Goal: Obtain resource: Download file/media

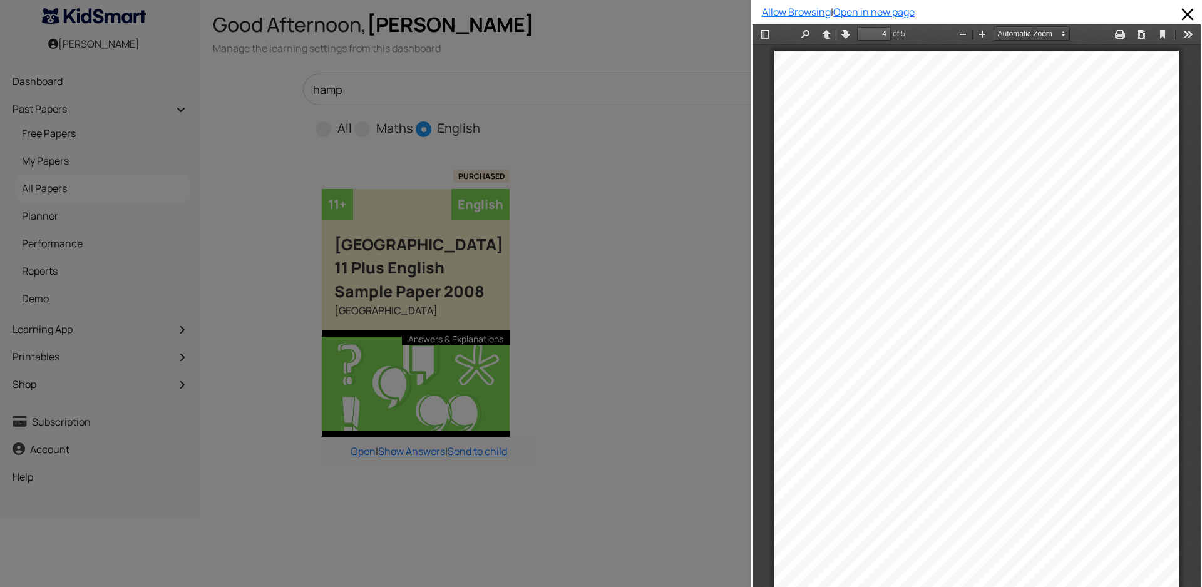
scroll to position [1697, 0]
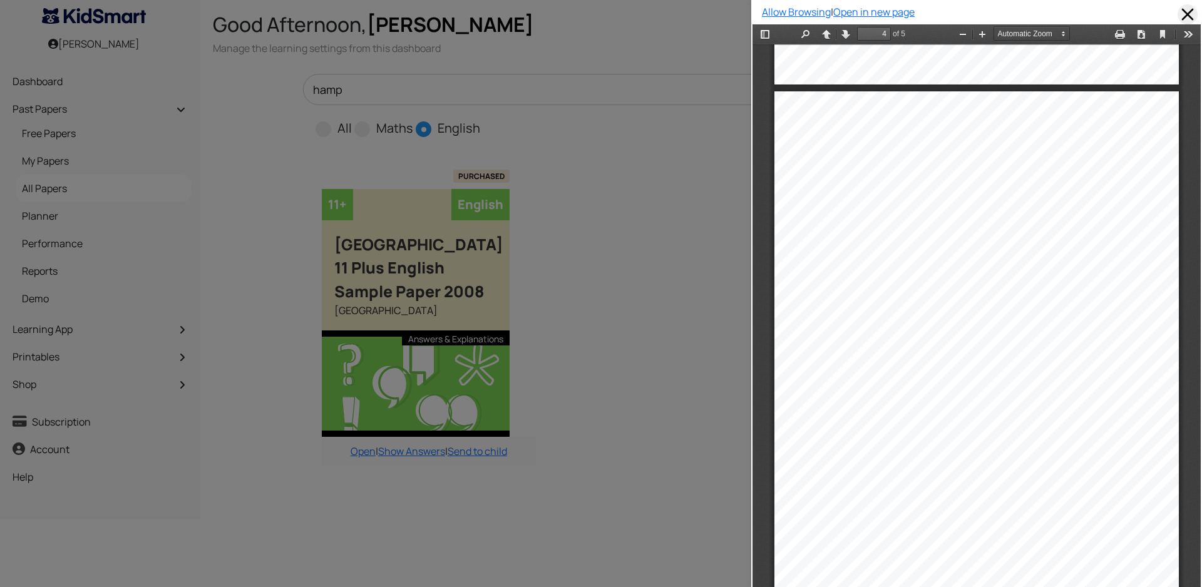
click at [1183, 9] on span at bounding box center [1188, 14] width 20 height 20
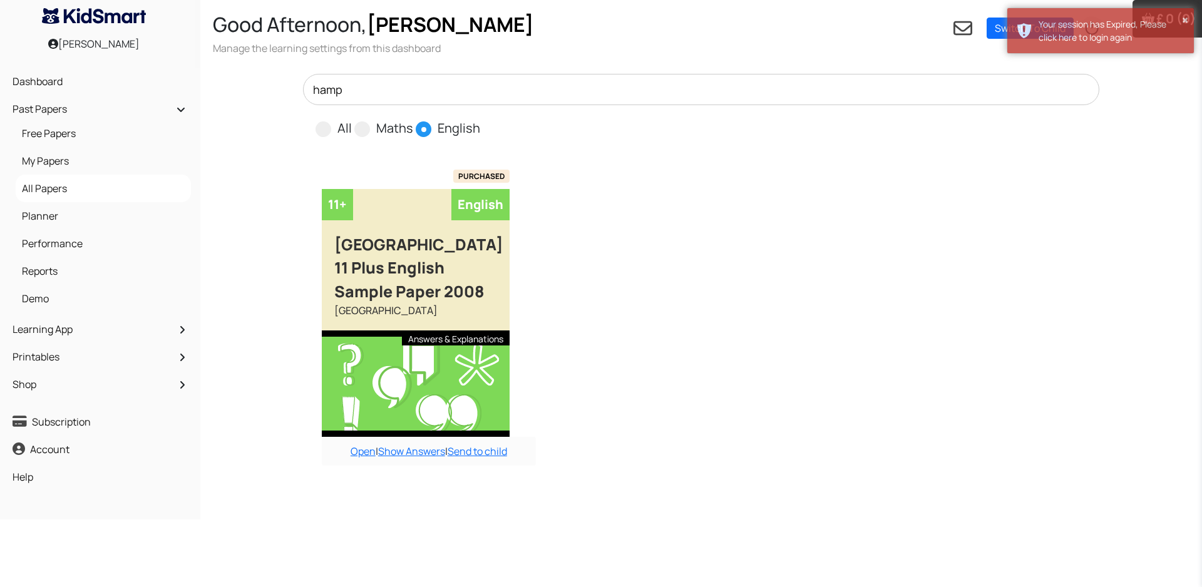
drag, startPoint x: 348, startPoint y: 90, endPoint x: 305, endPoint y: 89, distance: 43.2
click at [305, 89] on input "hamp" at bounding box center [701, 89] width 796 height 31
click at [993, 26] on link "Switch To Child" at bounding box center [1030, 28] width 87 height 21
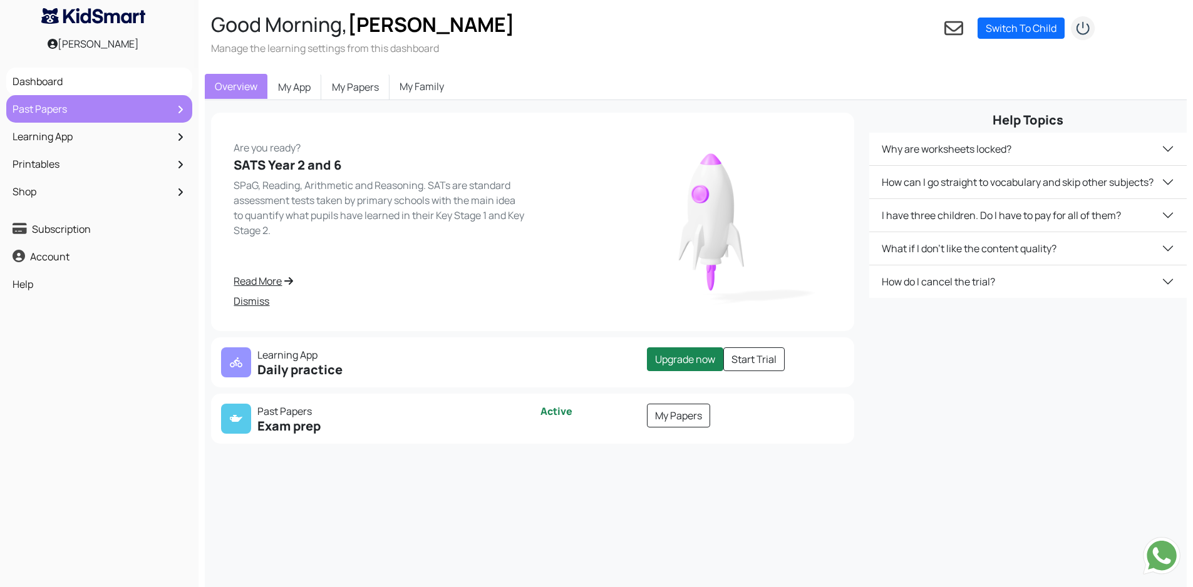
click at [61, 115] on link "Past Papers" at bounding box center [99, 108] width 180 height 21
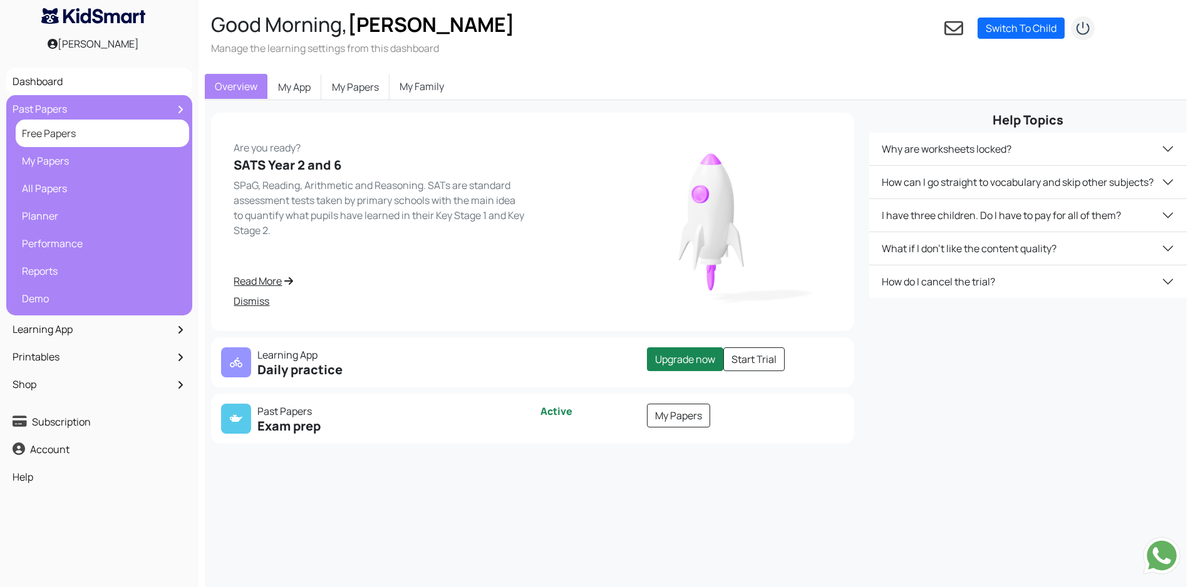
click at [68, 137] on link "Free Papers" at bounding box center [102, 133] width 167 height 21
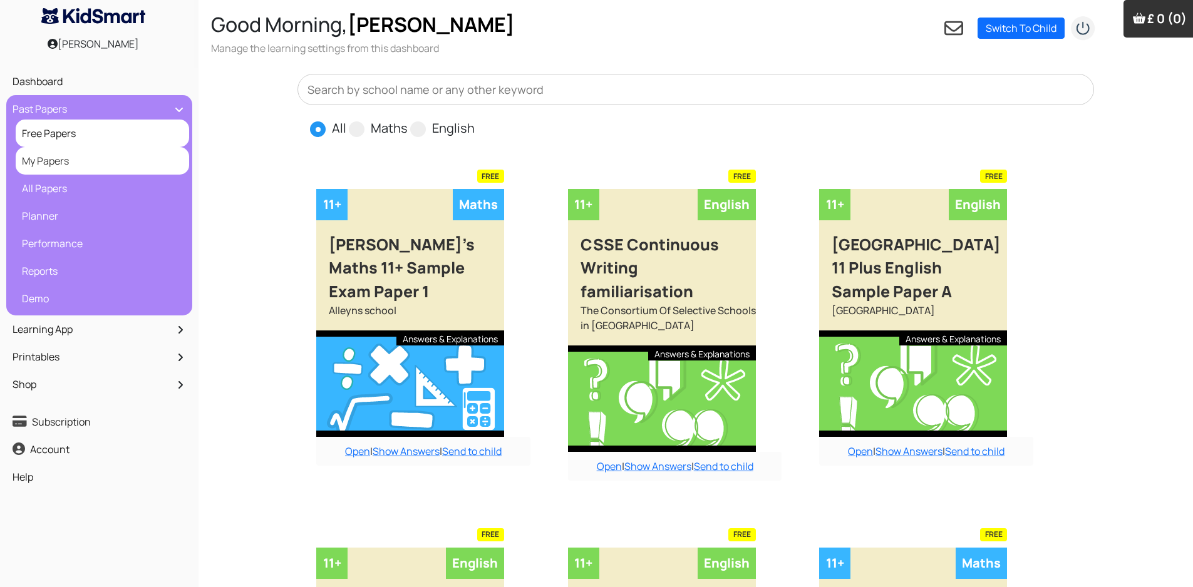
click at [58, 163] on link "My Papers" at bounding box center [102, 160] width 167 height 21
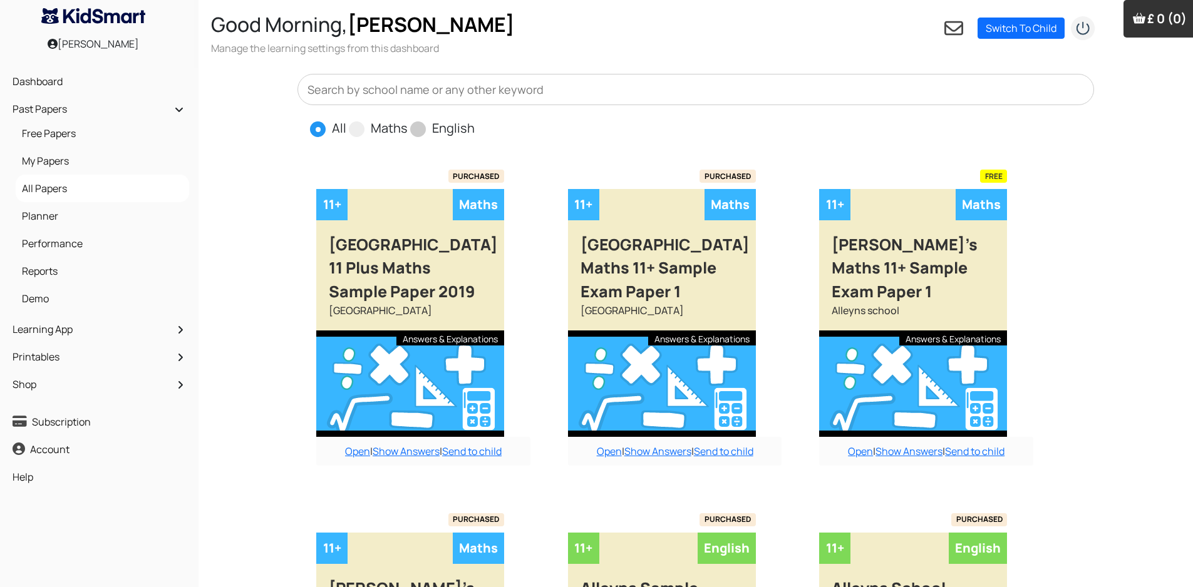
click at [421, 128] on span at bounding box center [418, 129] width 16 height 16
click at [475, 127] on input "English" at bounding box center [479, 123] width 8 height 8
radio input "true"
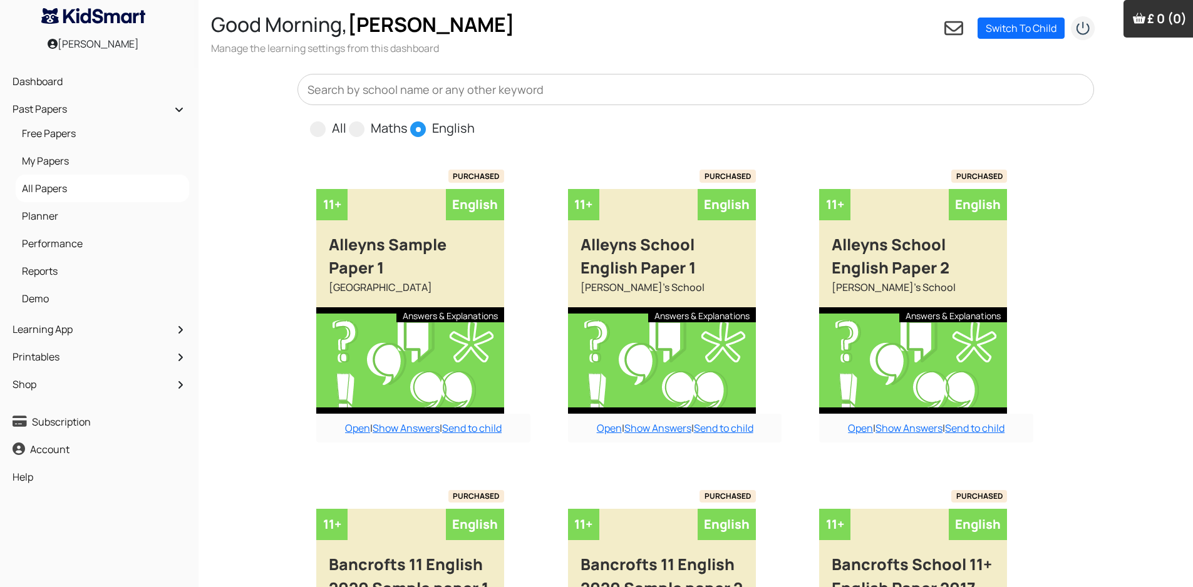
click at [632, 88] on input "text" at bounding box center [695, 89] width 796 height 31
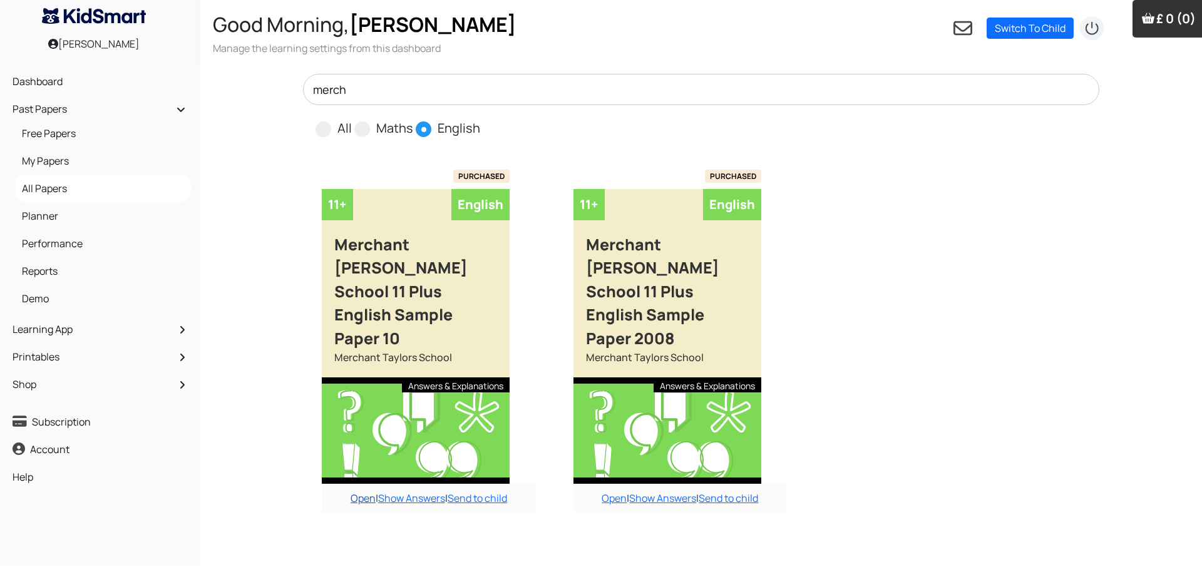
type input "merch"
click at [359, 492] on link "Open" at bounding box center [363, 499] width 25 height 14
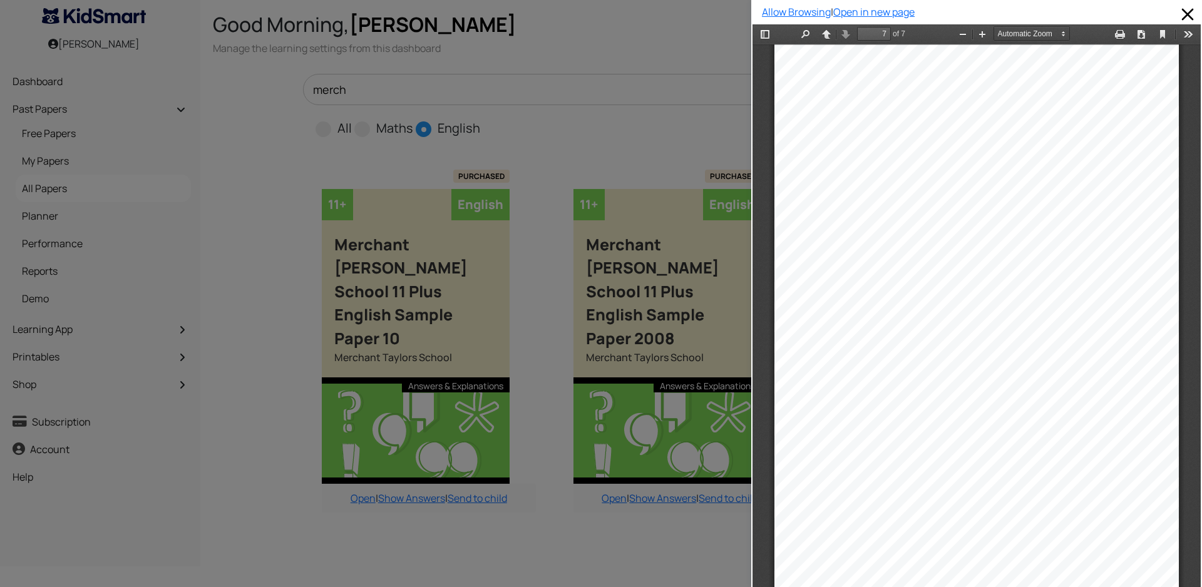
scroll to position [3490, 0]
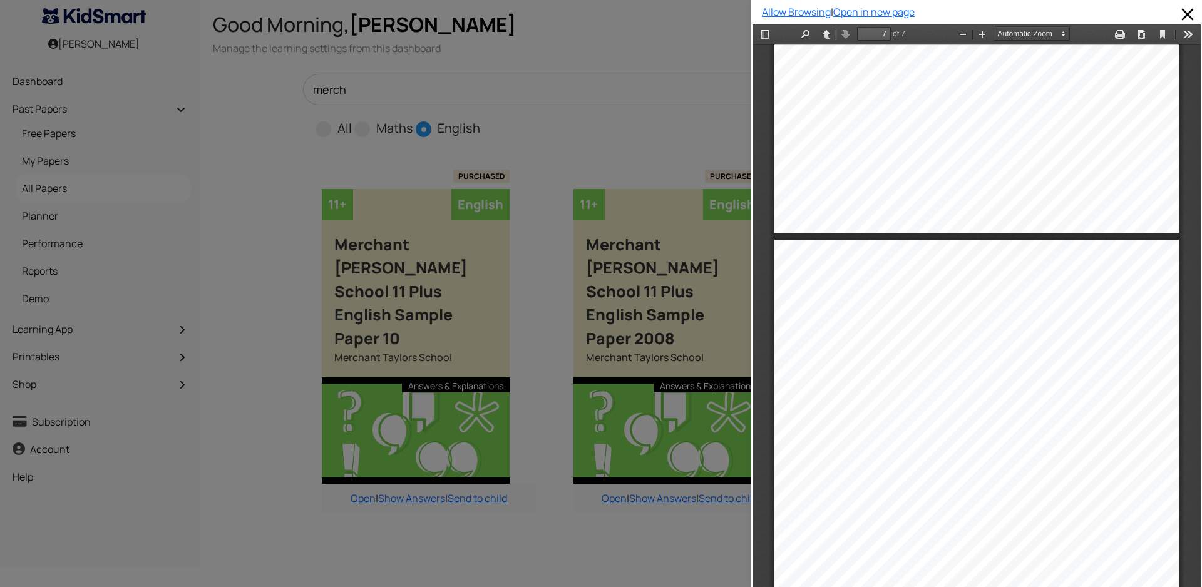
type input "6"
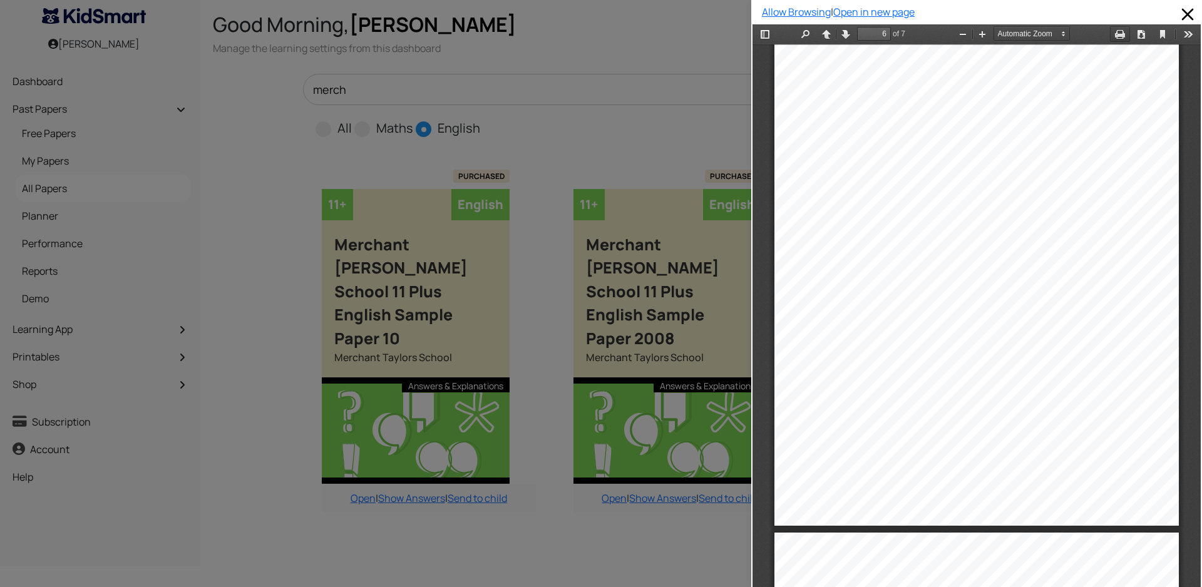
click at [1111, 33] on button "Print" at bounding box center [1120, 34] width 20 height 16
click at [1181, 14] on span at bounding box center [1188, 14] width 20 height 20
